Goal: Find specific page/section: Find specific page/section

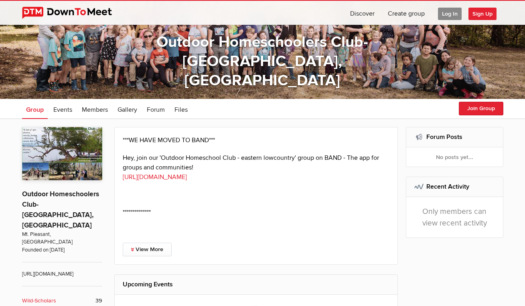
scroll to position [59, 0]
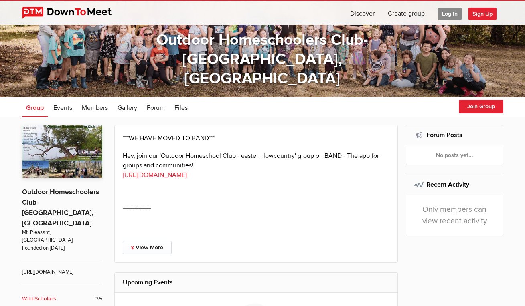
click at [66, 198] on p "Outdoor Homeschoolers Club- [GEOGRAPHIC_DATA], [GEOGRAPHIC_DATA]" at bounding box center [62, 204] width 80 height 50
click at [147, 242] on link "View More" at bounding box center [147, 248] width 49 height 14
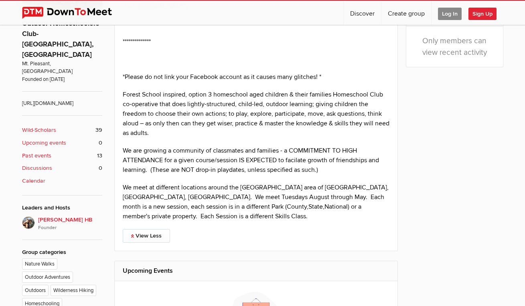
scroll to position [219, 0]
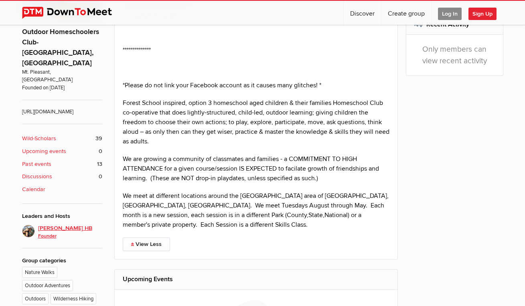
click at [52, 224] on span "Elizabeth HB Founder" at bounding box center [70, 232] width 64 height 16
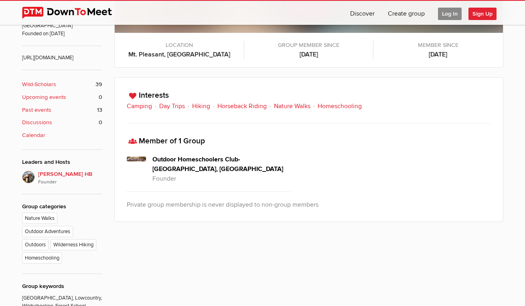
scroll to position [268, 0]
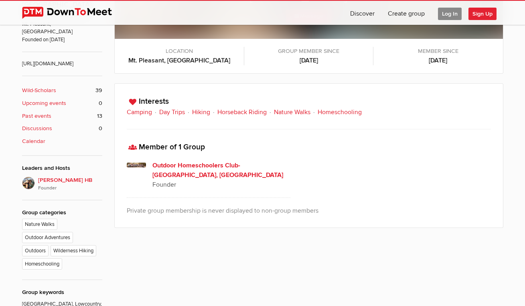
click at [224, 166] on h4 "Outdoor Homeschoolers Club- [GEOGRAPHIC_DATA], [GEOGRAPHIC_DATA]" at bounding box center [221, 170] width 138 height 19
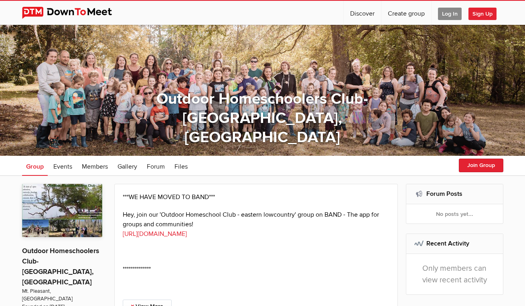
click at [403, 0] on div "☰ Discover Create group Log In Sign Up Log In Sign Up" at bounding box center [262, 12] width 525 height 25
click at [187, 235] on link "[URL][DOMAIN_NAME]" at bounding box center [155, 234] width 64 height 8
